Goal: Information Seeking & Learning: Check status

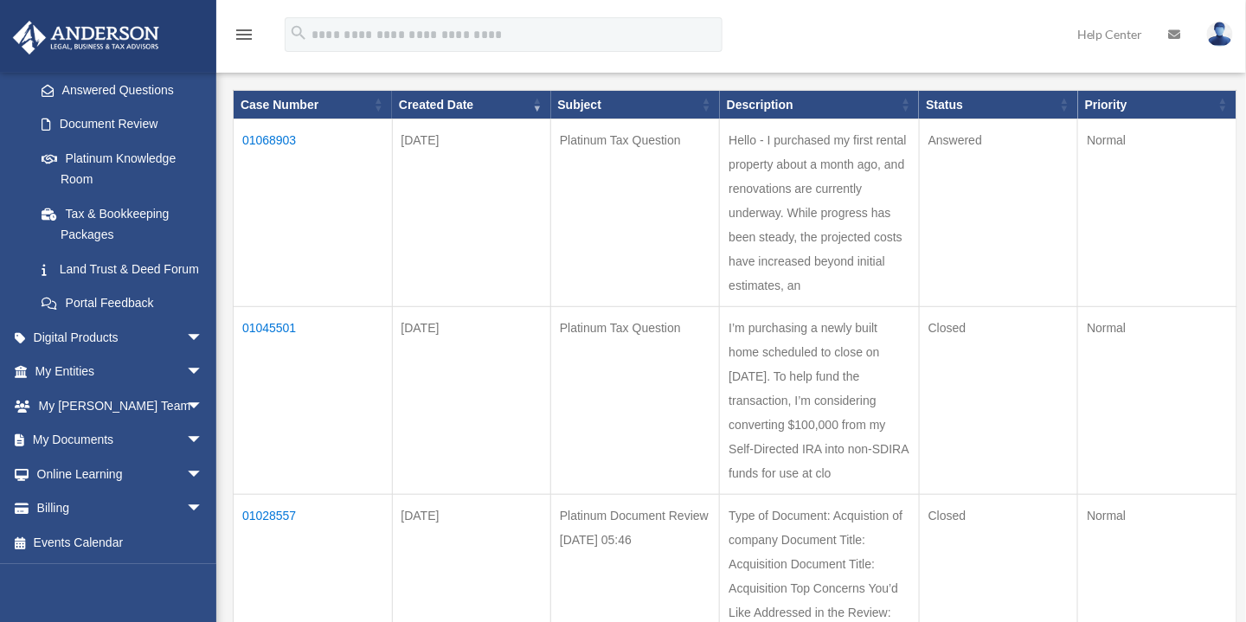
scroll to position [298, 0]
click at [186, 360] on span "arrow_drop_down" at bounding box center [203, 372] width 35 height 35
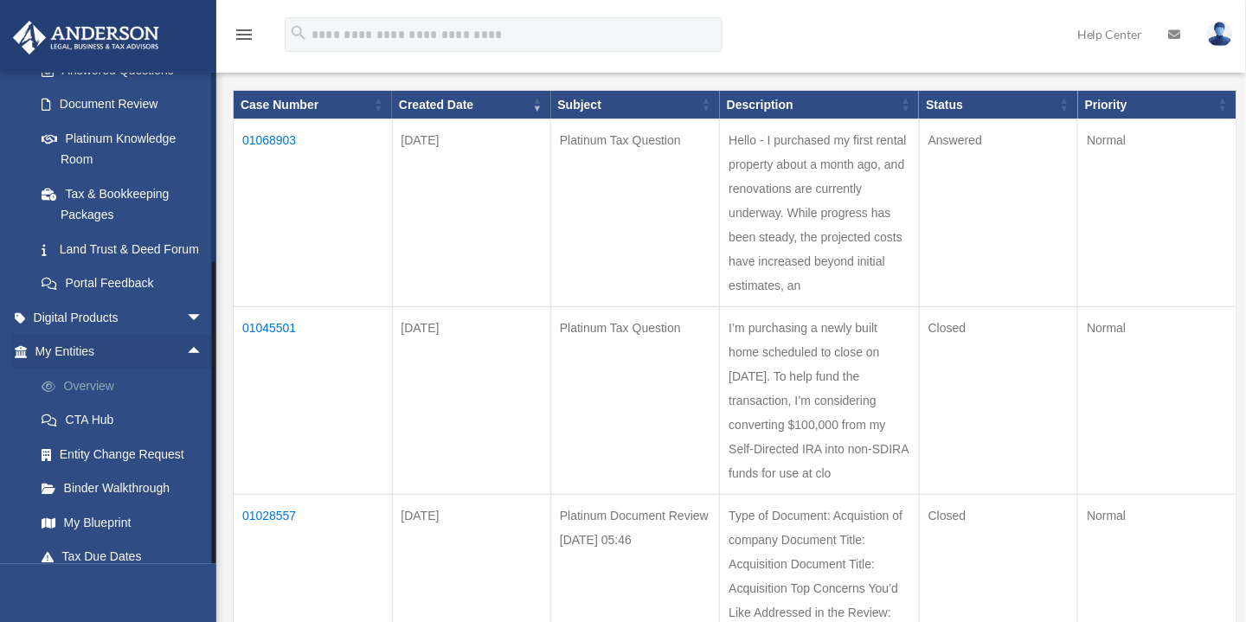
click at [76, 403] on link "Overview" at bounding box center [126, 386] width 205 height 35
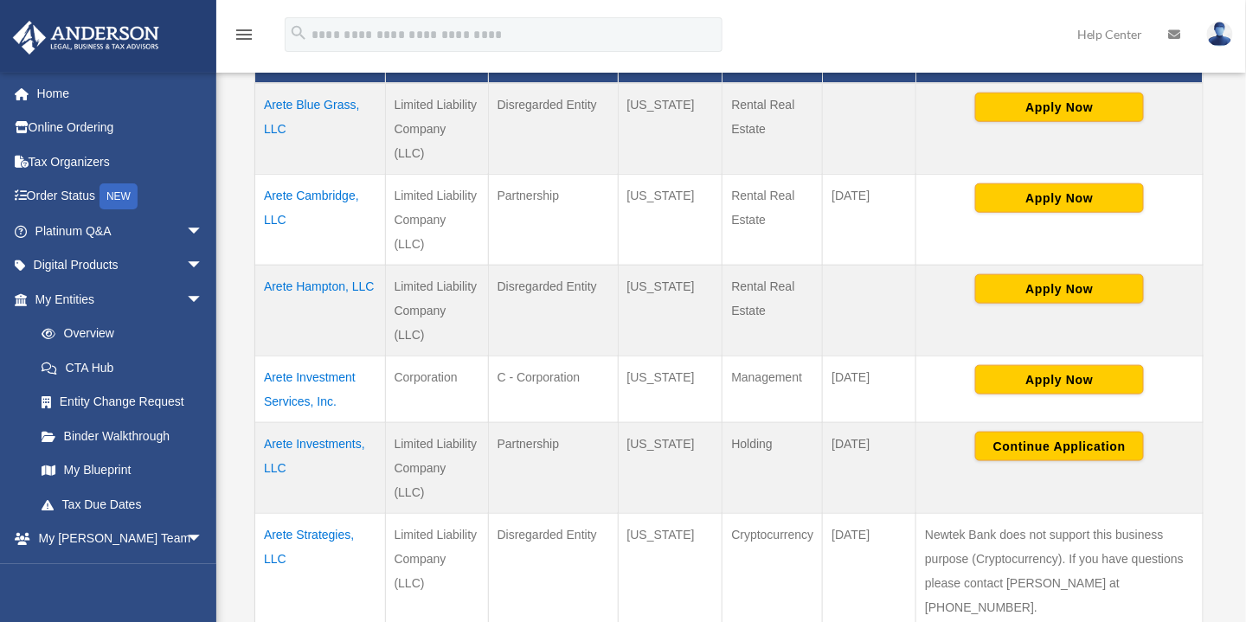
scroll to position [429, 0]
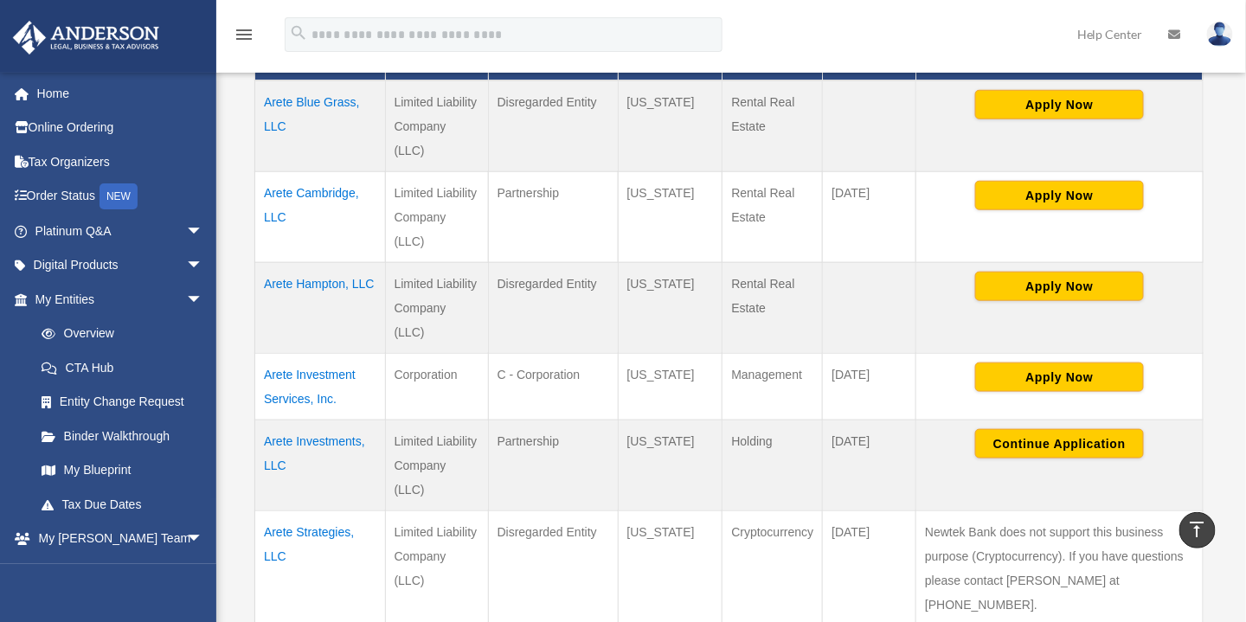
click at [309, 171] on td "Arete Cambridge, LLC" at bounding box center [320, 216] width 131 height 91
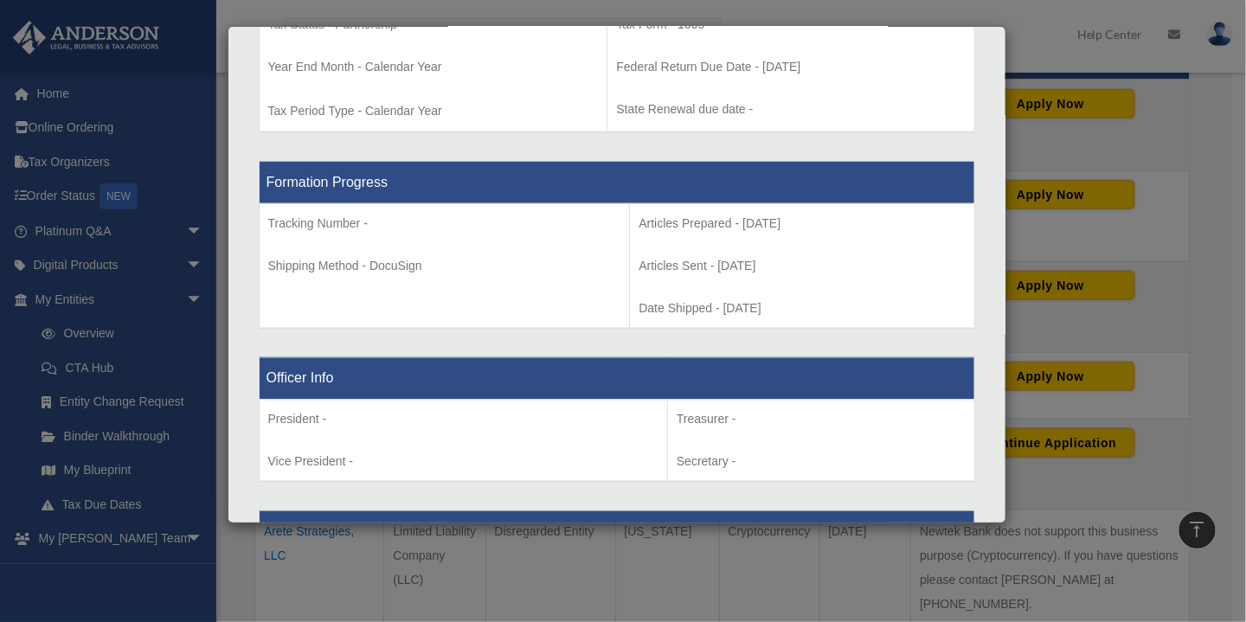
scroll to position [0, 0]
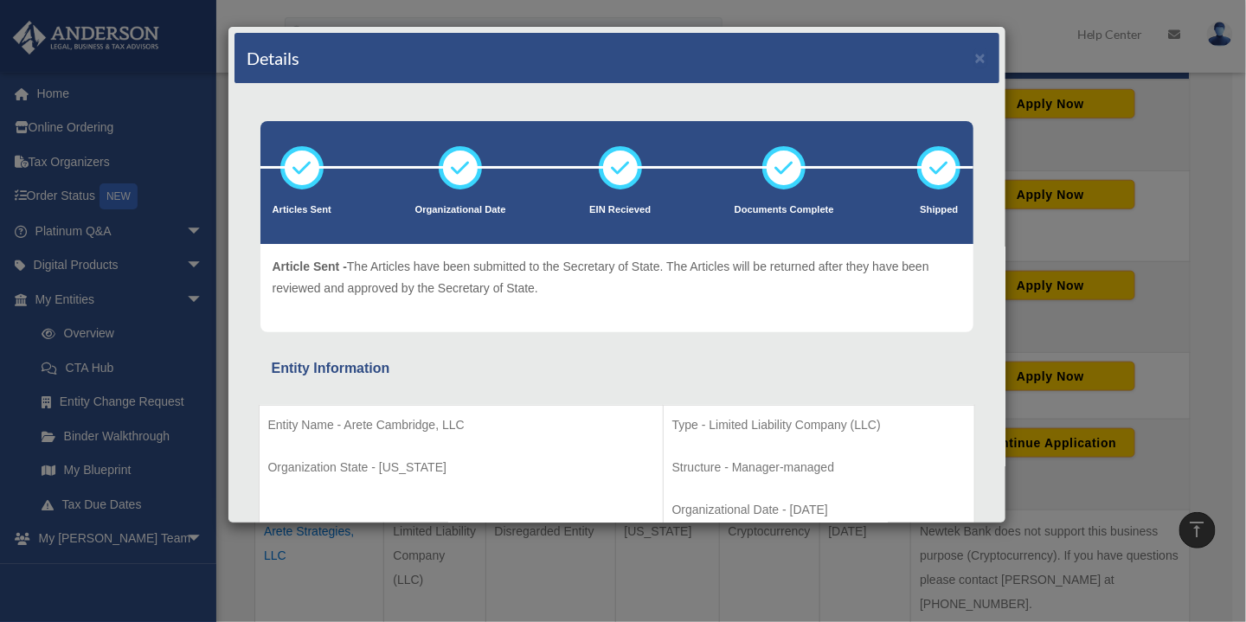
click at [1196, 237] on div "Details × Articles Sent Organizational Date" at bounding box center [623, 311] width 1246 height 622
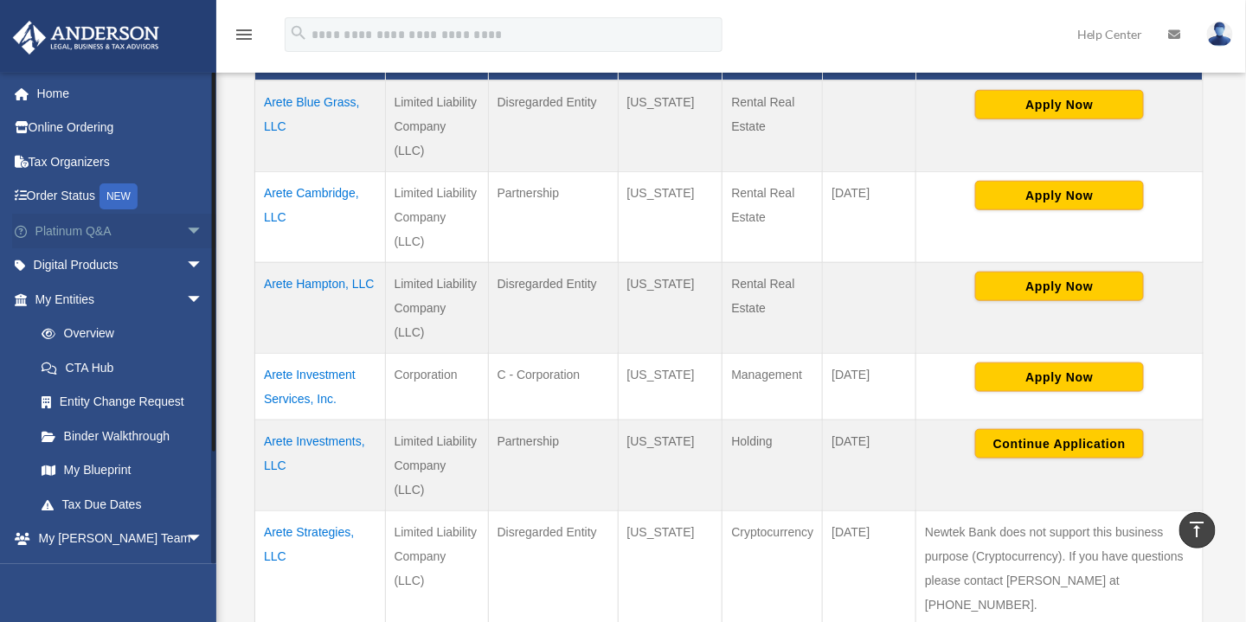
click at [91, 222] on link "Platinum Q&A arrow_drop_down" at bounding box center [120, 231] width 217 height 35
click at [186, 227] on span "arrow_drop_down" at bounding box center [203, 231] width 35 height 35
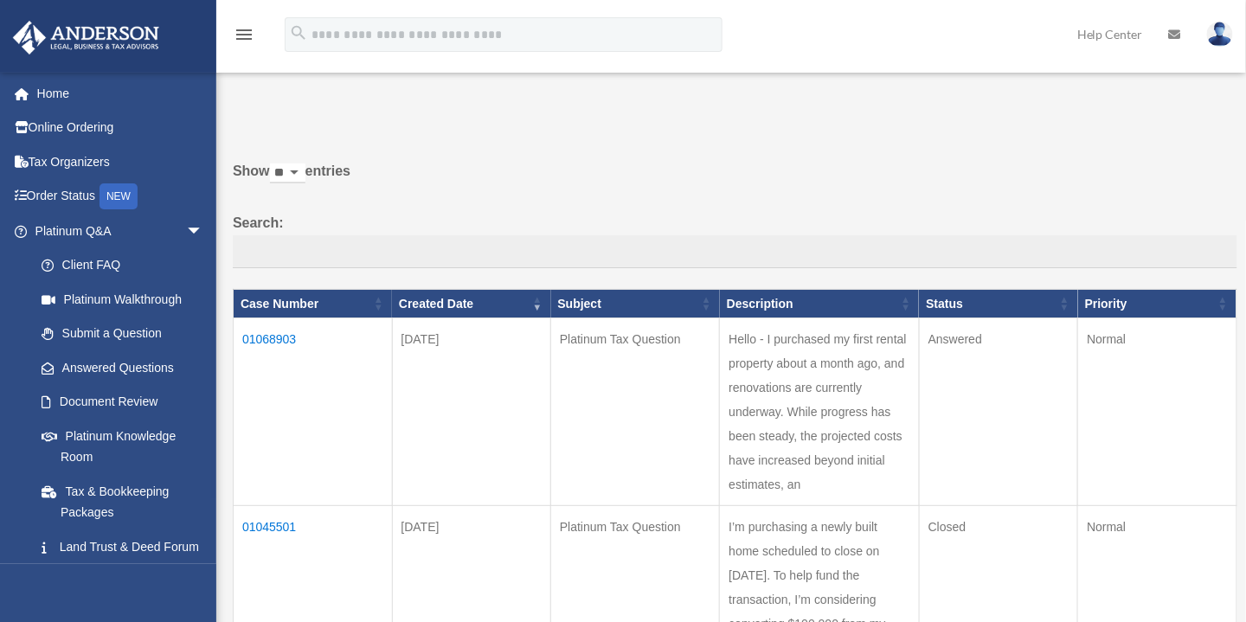
click at [262, 340] on td "01068903" at bounding box center [313, 413] width 159 height 188
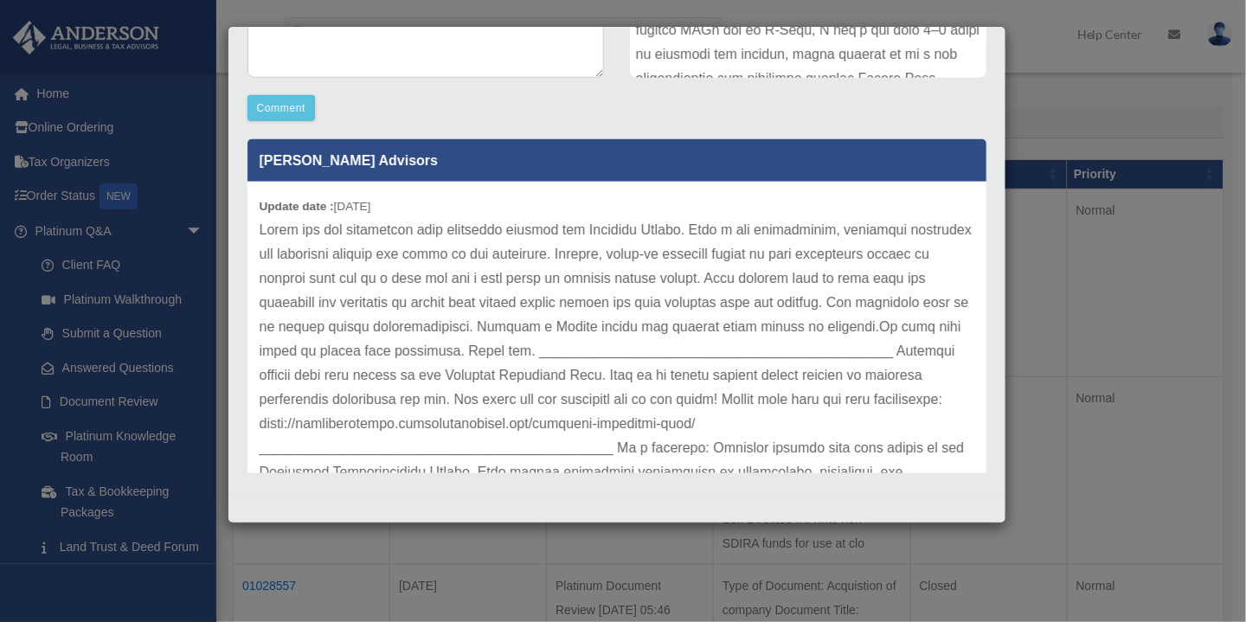
scroll to position [3, 0]
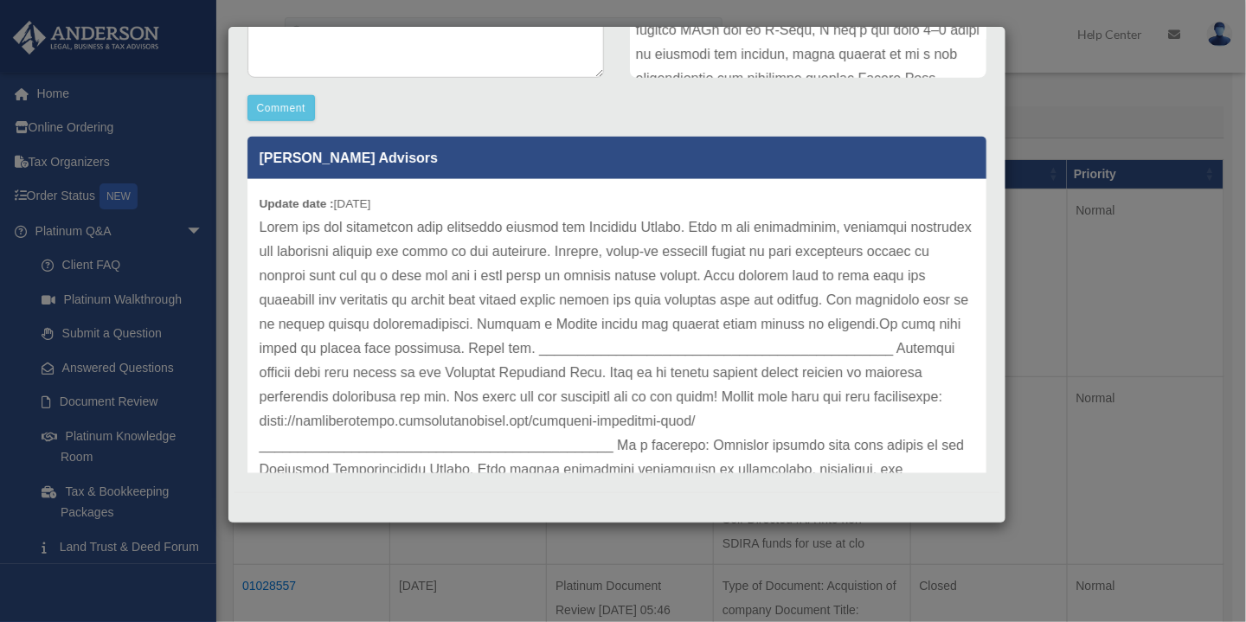
click at [1054, 102] on div "Case Detail × Platinum Tax Question Case Number 01068903 Created Date [DATE] St…" at bounding box center [623, 311] width 1246 height 622
